Goal: Task Accomplishment & Management: Use online tool/utility

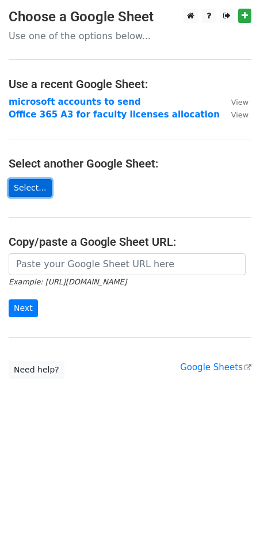
click at [36, 193] on link "Select..." at bounding box center [30, 188] width 43 height 18
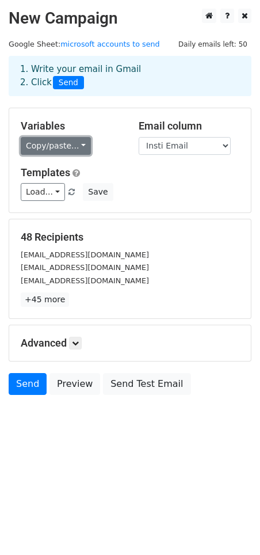
click at [75, 146] on link "Copy/paste..." at bounding box center [56, 146] width 70 height 18
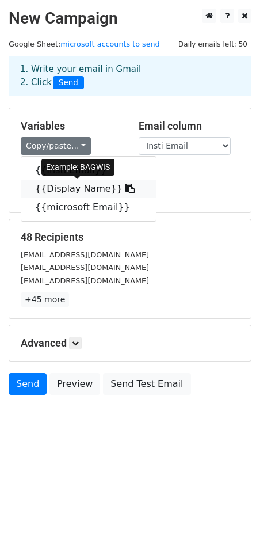
click at [77, 191] on link "{{Display Name}}" at bounding box center [88, 189] width 135 height 18
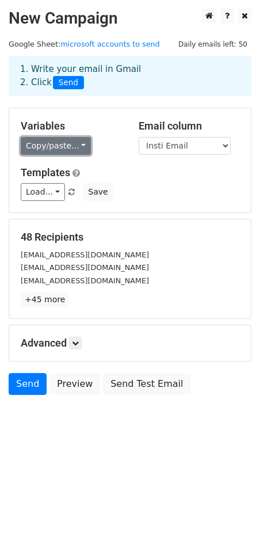
click at [69, 144] on link "Copy/paste..." at bounding box center [56, 146] width 70 height 18
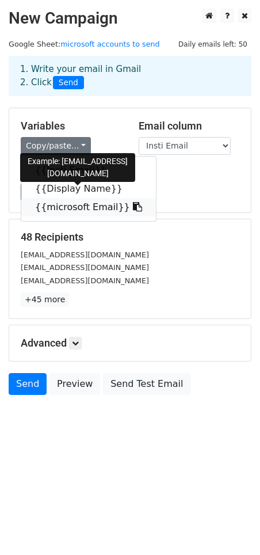
click at [70, 209] on link "{{microsoft Email}}" at bounding box center [88, 207] width 135 height 18
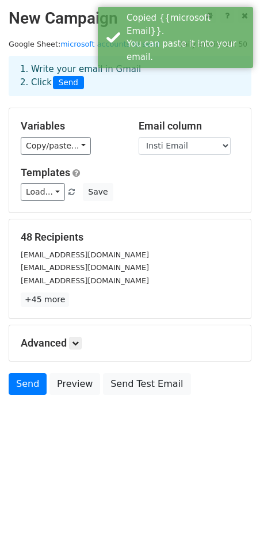
click at [183, 202] on div "Variables Copy/paste... {{Insti Email}} {{Display Name}} {{microsoft Email}} Em…" at bounding box center [130, 160] width 242 height 104
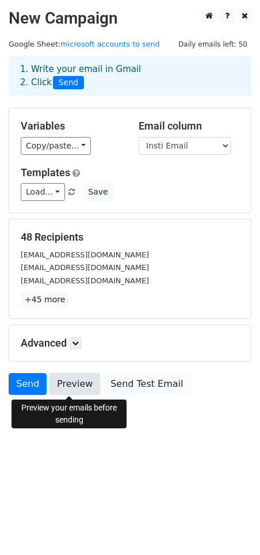
click at [72, 387] on link "Preview" at bounding box center [75, 384] width 51 height 22
click at [66, 382] on link "Preview" at bounding box center [75, 384] width 51 height 22
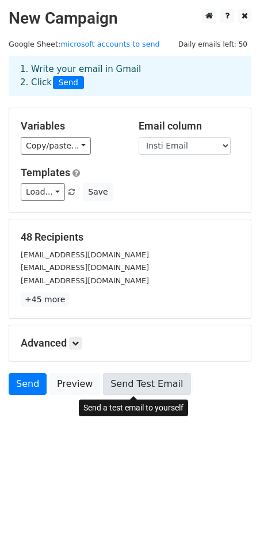
click at [136, 385] on link "Send Test Email" at bounding box center [147, 384] width 88 height 22
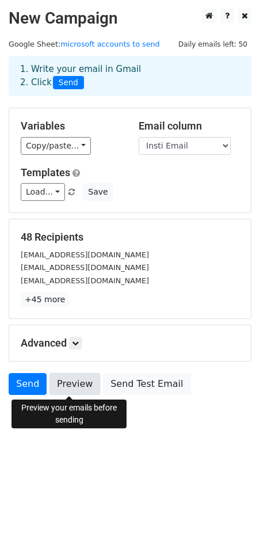
click at [75, 387] on link "Preview" at bounding box center [75, 384] width 51 height 22
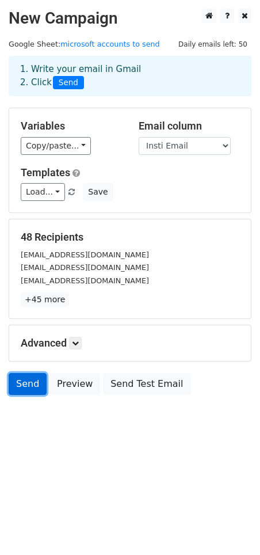
click at [18, 388] on link "Send" at bounding box center [28, 384] width 38 height 22
